Goal: Navigation & Orientation: Understand site structure

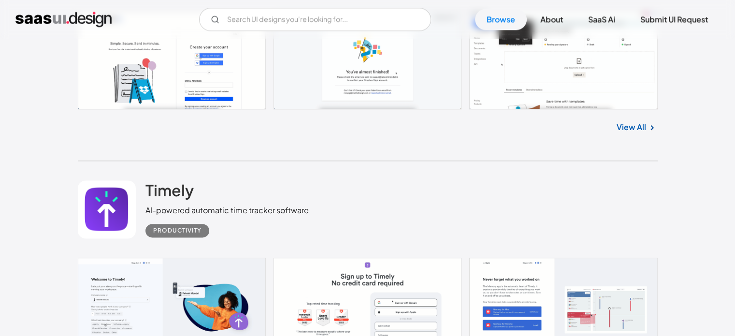
scroll to position [4980, 0]
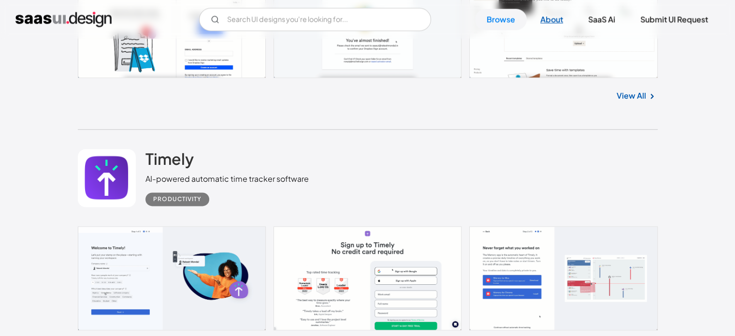
click at [550, 14] on link "About" at bounding box center [552, 19] width 46 height 21
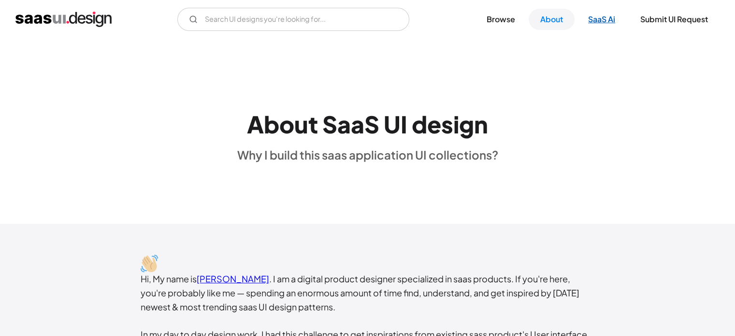
click at [600, 15] on link "SaaS Ai" at bounding box center [602, 19] width 50 height 21
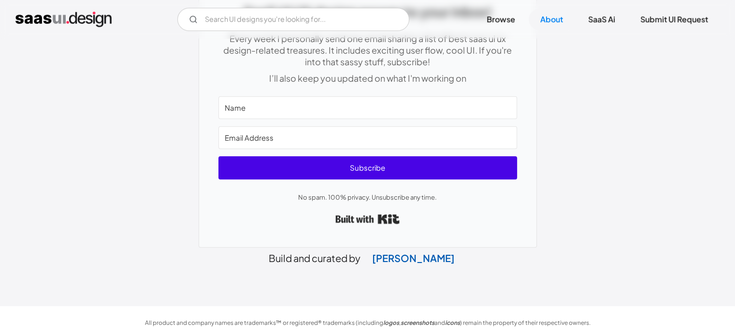
scroll to position [521, 0]
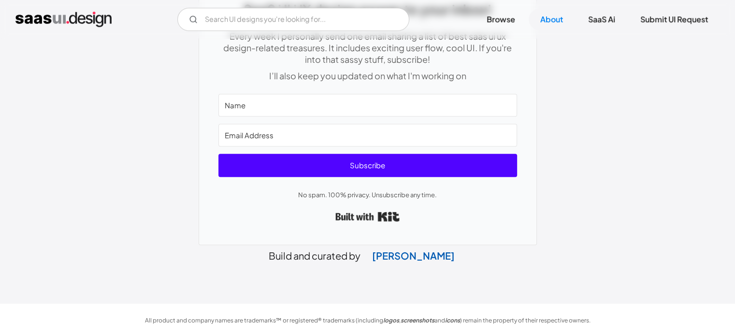
click at [68, 12] on img "home" at bounding box center [63, 19] width 96 height 15
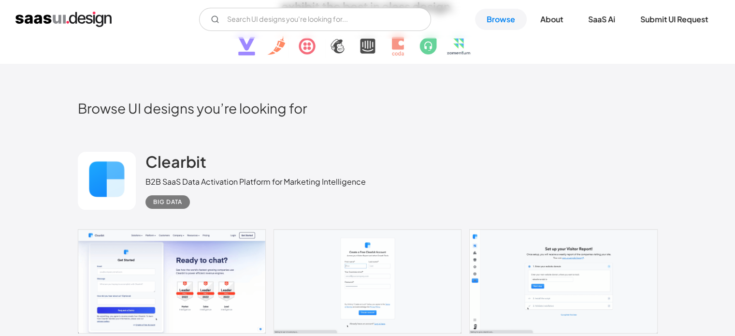
scroll to position [145, 0]
